Goal: Check status: Check status

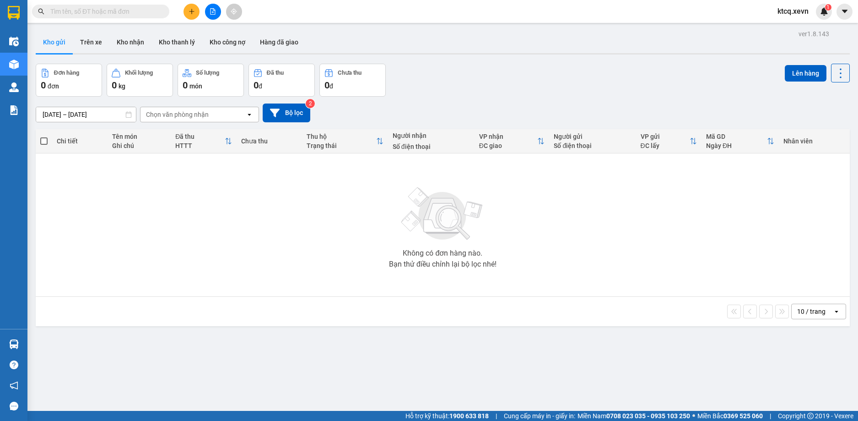
click at [115, 12] on input "text" at bounding box center [104, 11] width 108 height 10
paste input "YÊNBÁI11109250004"
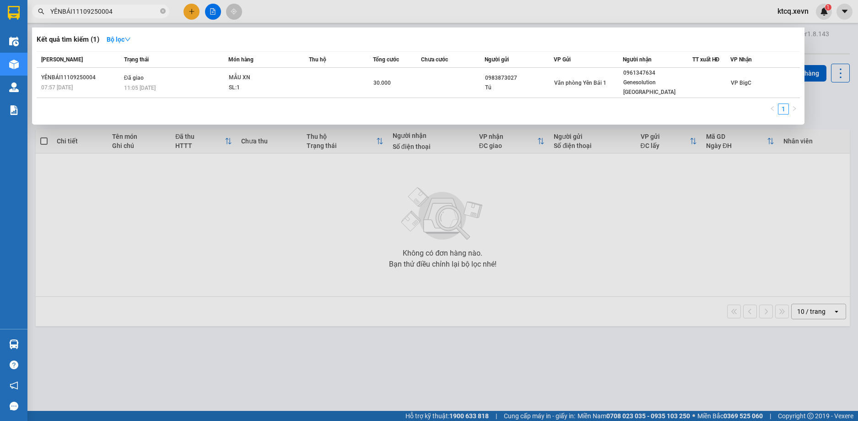
type input "YÊNBÁI11109250004"
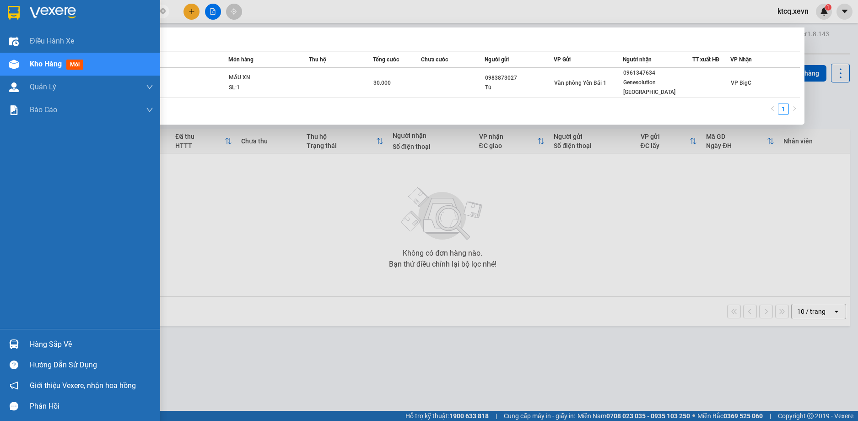
drag, startPoint x: 122, startPoint y: 16, endPoint x: 0, endPoint y: 12, distance: 121.8
click at [0, 12] on section "Kết quả tìm kiếm ( 1 ) Bộ lọc Mã ĐH Trạng thái Món hàng Thu hộ Tổng cước Chưa c…" at bounding box center [429, 210] width 858 height 421
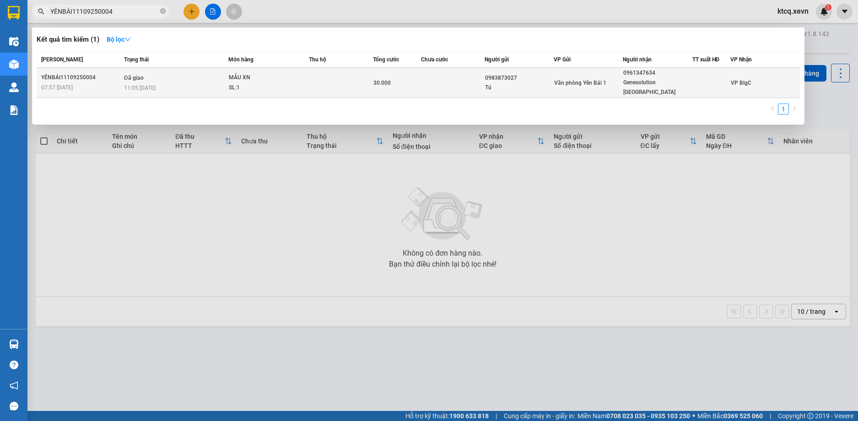
click at [216, 72] on td "Đã giao 11:05 [DATE]" at bounding box center [175, 83] width 107 height 30
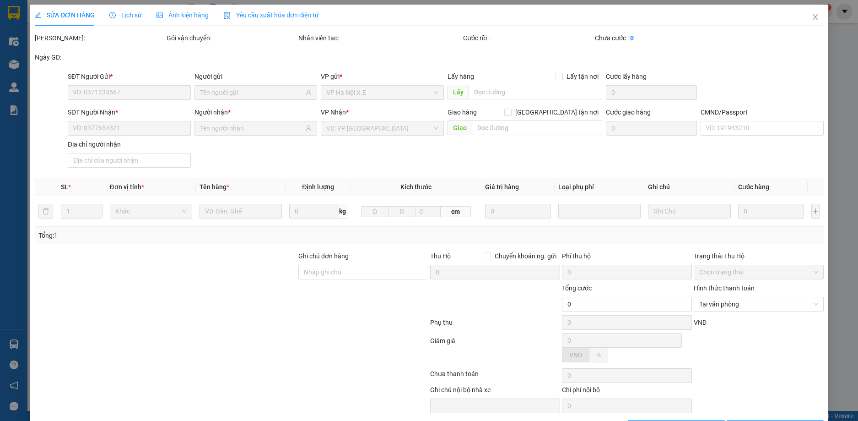
type input "0983873027"
type input "Tú"
type input "0961347634"
type input "Genesolution [GEOGRAPHIC_DATA]"
type input "1"
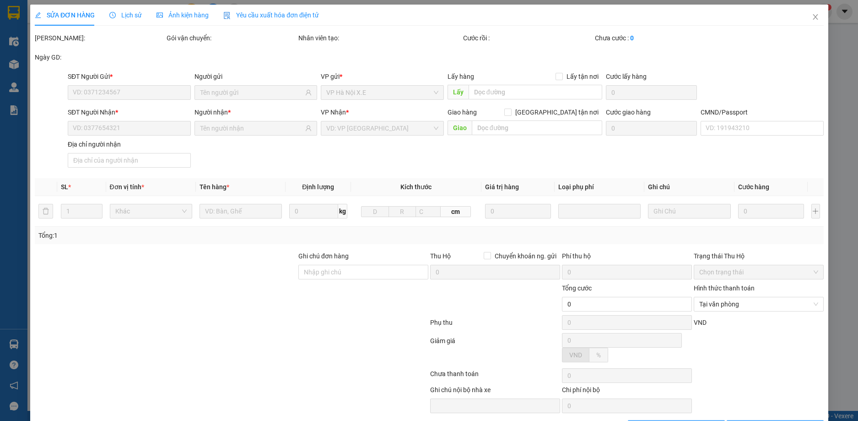
type input "0961347634"
type input "30.000"
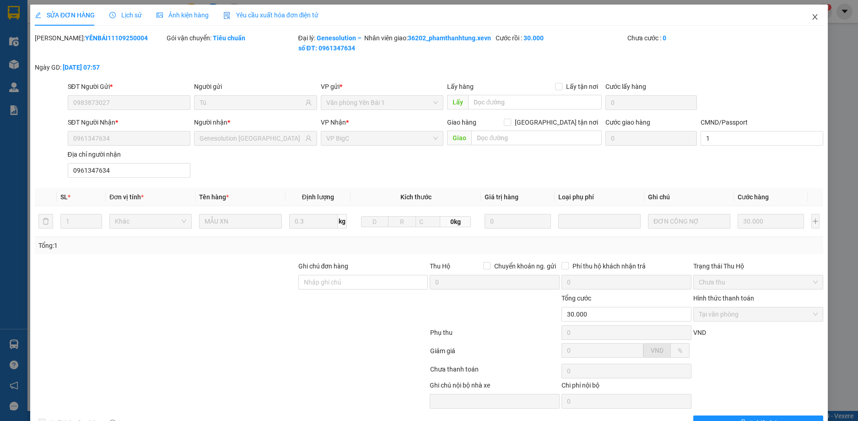
click at [811, 19] on icon "close" at bounding box center [814, 16] width 7 height 7
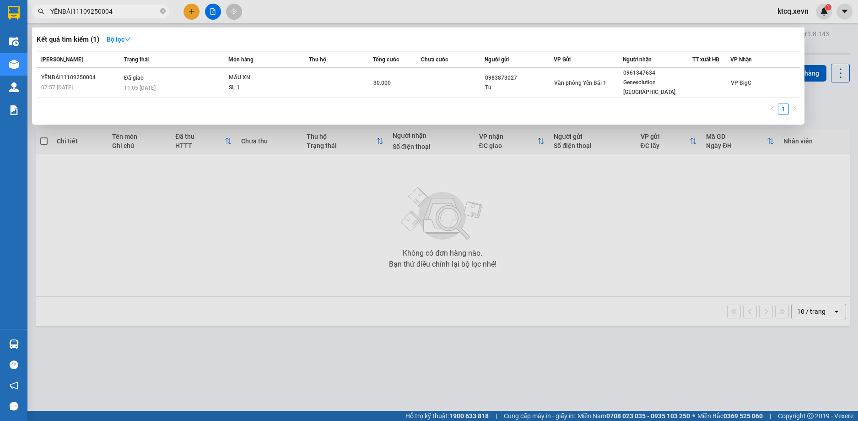
click at [126, 13] on input "YÊNBÁI11109250004" at bounding box center [104, 11] width 108 height 10
paste input "YÊNBÁI11109250009"
type input "YÊNBÁI11109250009"
